Goal: Information Seeking & Learning: Learn about a topic

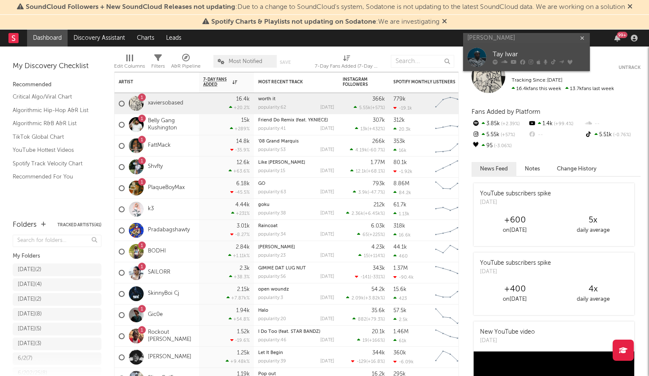
type input "[PERSON_NAME]"
click at [484, 52] on div at bounding box center [476, 57] width 19 height 19
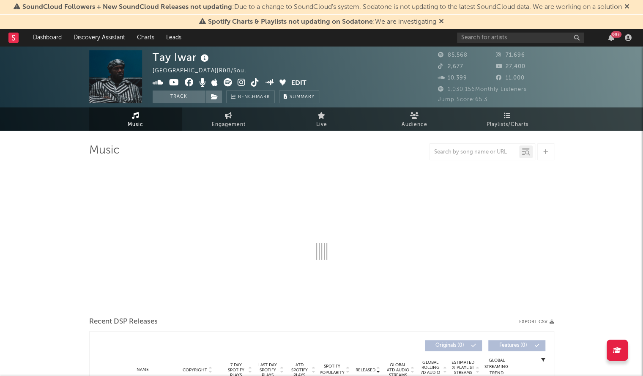
select select "6m"
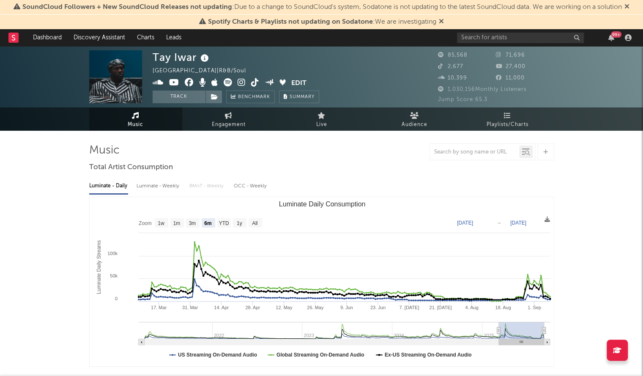
scroll to position [0, 0]
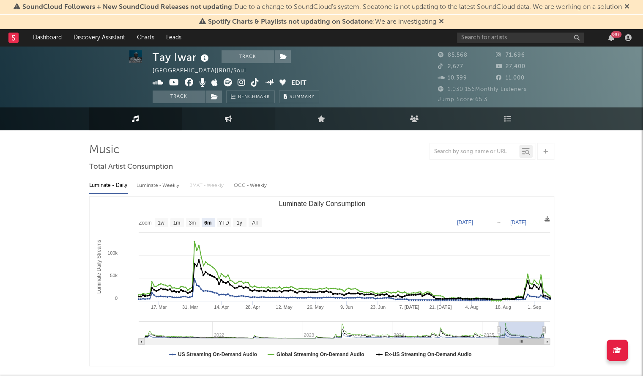
click at [228, 118] on icon at bounding box center [228, 118] width 7 height 7
select select "1w"
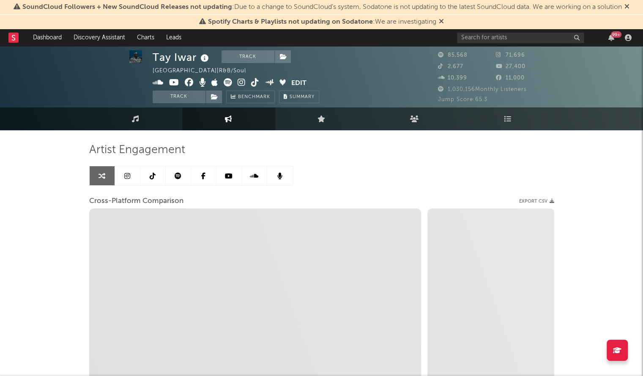
select select "1m"
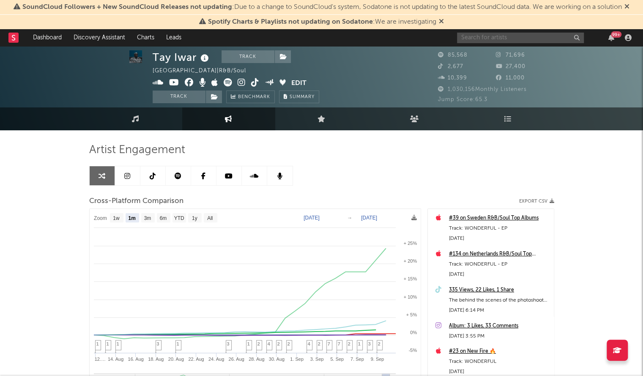
click at [509, 39] on input "text" at bounding box center [520, 38] width 127 height 11
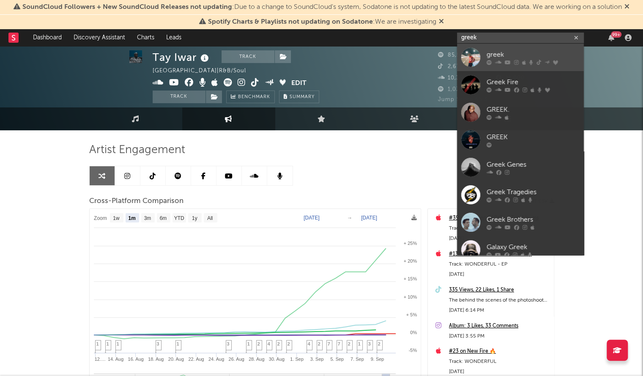
type input "greek"
click at [488, 59] on div "greek" at bounding box center [532, 54] width 93 height 10
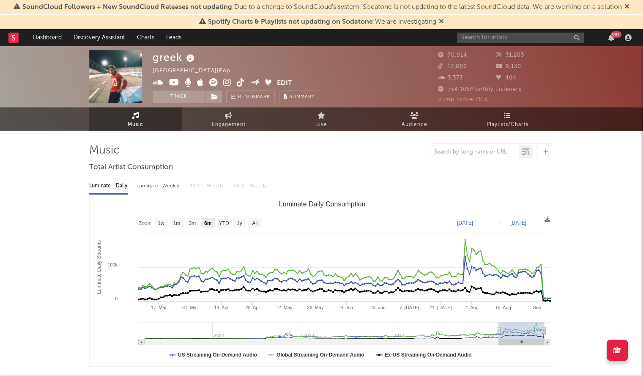
select select "6m"
